Goal: Task Accomplishment & Management: Use online tool/utility

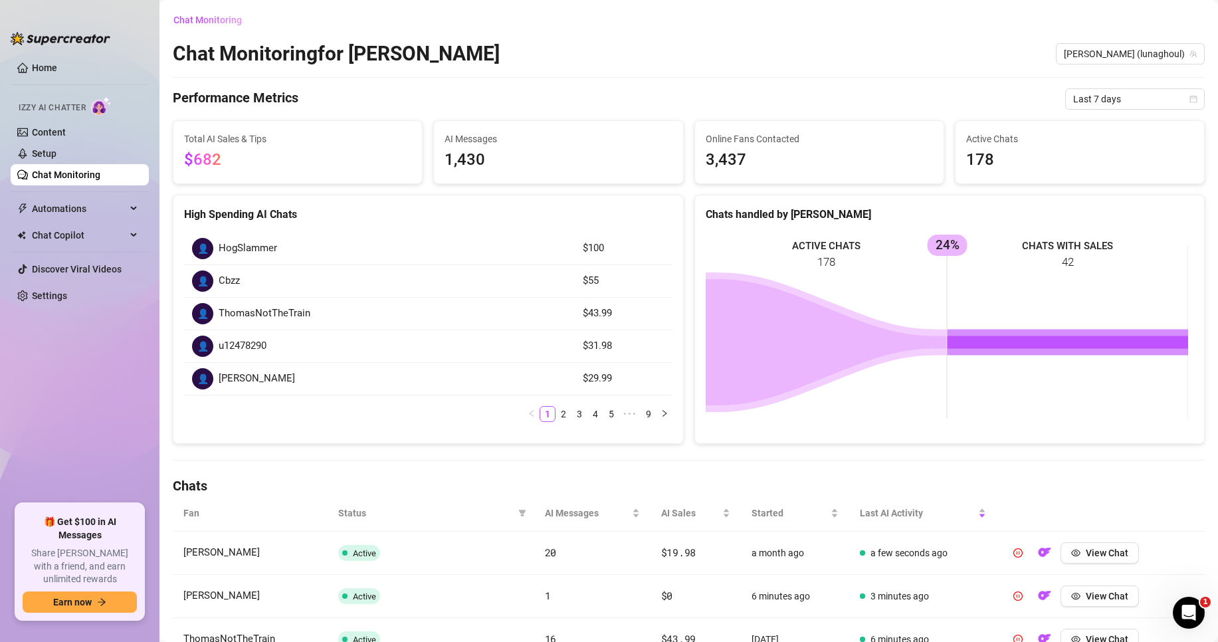
click at [90, 180] on link "Chat Monitoring" at bounding box center [66, 174] width 68 height 11
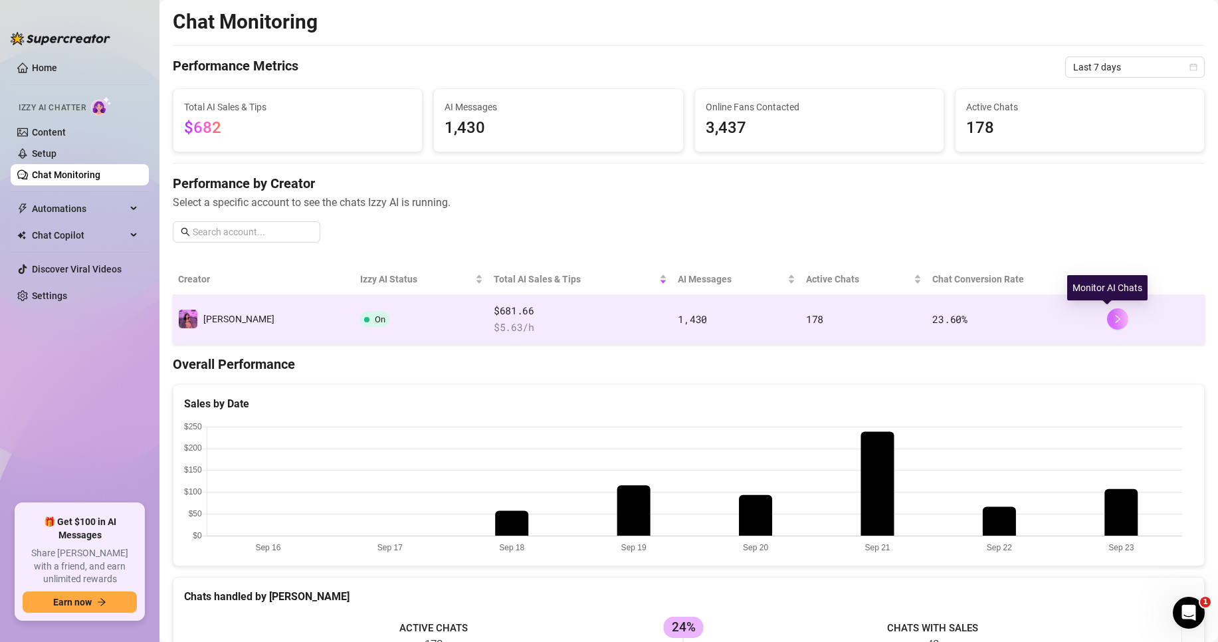
click at [1113, 322] on icon "right" at bounding box center [1117, 318] width 9 height 9
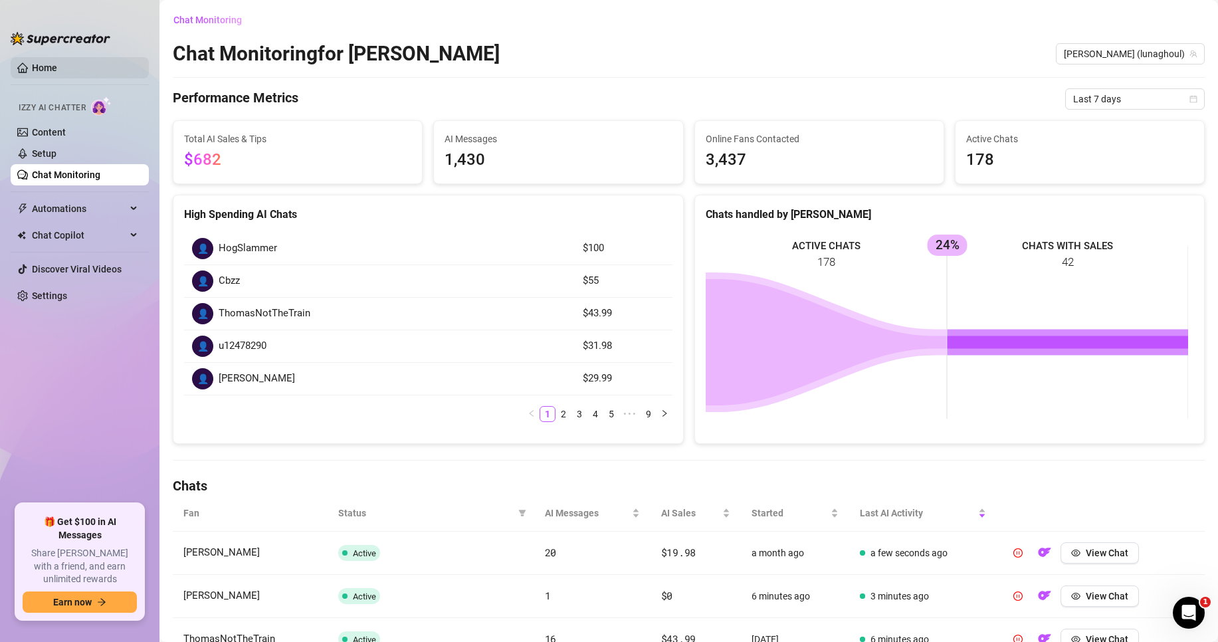
click at [57, 68] on link "Home" at bounding box center [44, 67] width 25 height 11
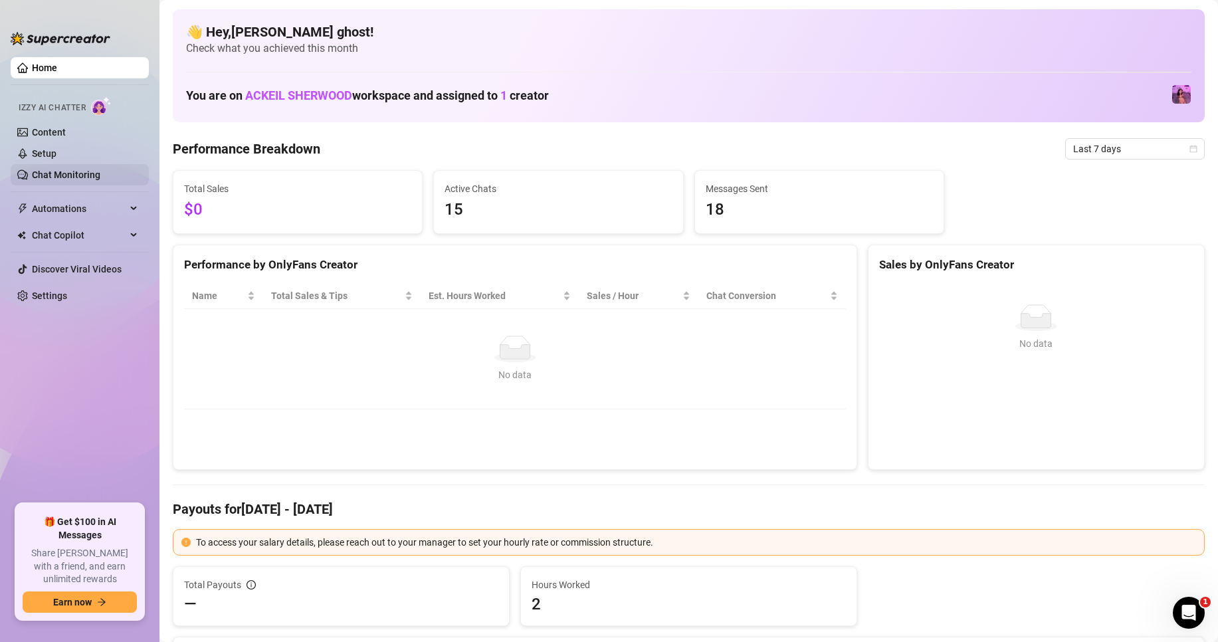
click at [100, 177] on link "Chat Monitoring" at bounding box center [66, 174] width 68 height 11
